Goal: Transaction & Acquisition: Purchase product/service

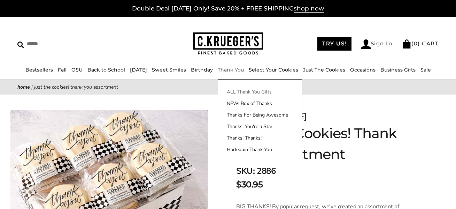
click at [239, 92] on link "ALL Thank You Gifts" at bounding box center [260, 91] width 84 height 7
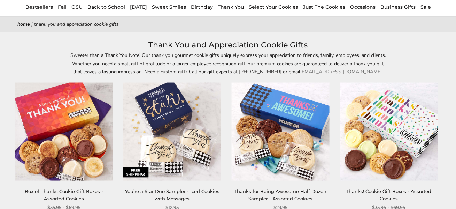
scroll to position [70, 0]
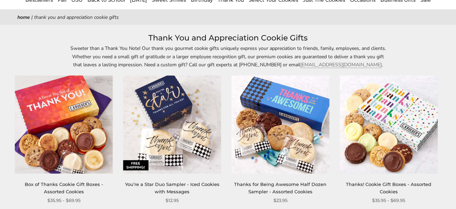
click at [281, 162] on img at bounding box center [280, 125] width 98 height 98
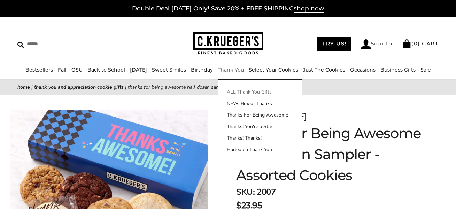
click at [244, 92] on link "ALL Thank You Gifts" at bounding box center [260, 91] width 84 height 7
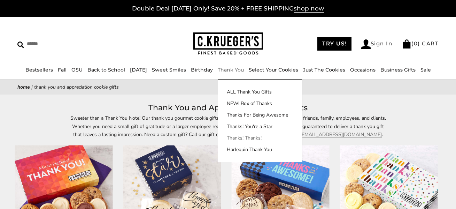
click at [248, 137] on link "Thanks! Thanks!" at bounding box center [260, 137] width 84 height 7
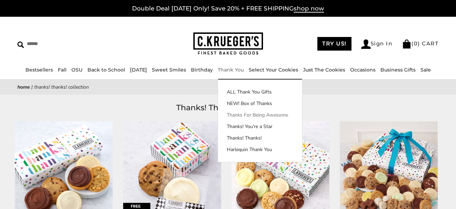
click at [257, 115] on link "Thanks For Being Awesome" at bounding box center [260, 114] width 84 height 7
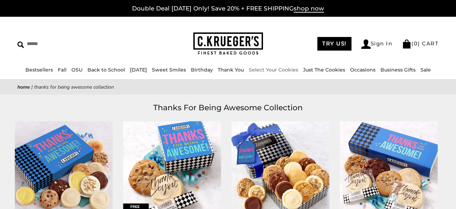
click at [288, 70] on link "Select Your Cookies" at bounding box center [273, 70] width 49 height 6
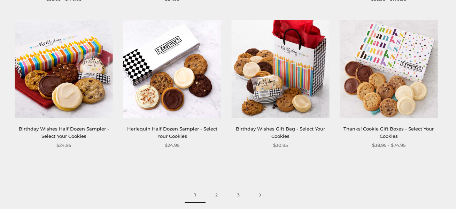
scroll to position [871, 0]
